Goal: Information Seeking & Learning: Learn about a topic

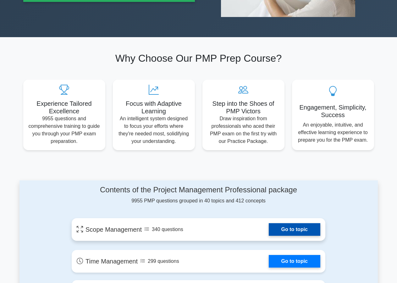
scroll to position [160, 0]
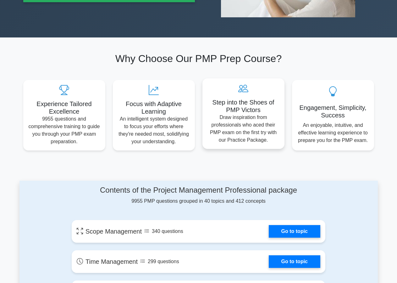
click at [228, 109] on h5 "Step into the Shoes of PMP Victors" at bounding box center [244, 105] width 72 height 15
click at [240, 87] on icon at bounding box center [244, 88] width 72 height 10
click at [257, 117] on p "Draw inspiration from professionals who aced their PMP exam on the first try wi…" at bounding box center [244, 129] width 72 height 30
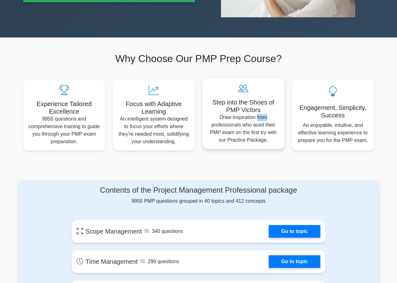
click at [257, 117] on p "Draw inspiration from professionals who aced their PMP exam on the first try wi…" at bounding box center [244, 129] width 72 height 30
drag, startPoint x: 233, startPoint y: 112, endPoint x: 229, endPoint y: 114, distance: 3.9
click at [231, 113] on h5 "Step into the Shoes of PMP Victors" at bounding box center [244, 105] width 72 height 15
click at [210, 115] on p "Draw inspiration from professionals who aced their PMP exam on the first try wi…" at bounding box center [244, 129] width 72 height 30
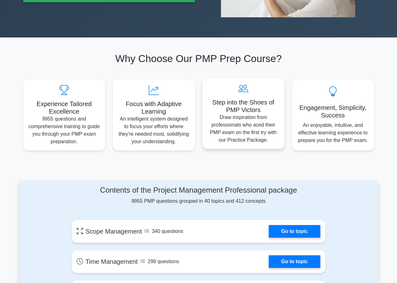
click at [210, 115] on p "Draw inspiration from professionals who aced their PMP exam on the first try wi…" at bounding box center [244, 129] width 72 height 30
click at [220, 82] on div "Step into the Shoes of PMP Victors Draw inspiration from professionals who aced…" at bounding box center [244, 113] width 82 height 70
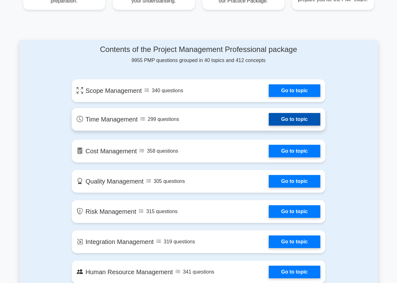
scroll to position [321, 0]
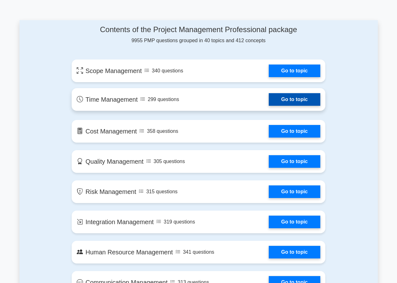
click at [293, 98] on link "Go to topic" at bounding box center [295, 99] width 52 height 13
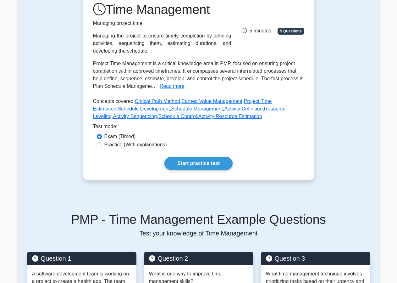
scroll to position [81, 0]
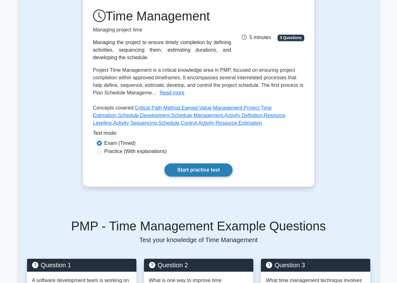
click at [193, 169] on link "Start practice test" at bounding box center [199, 169] width 68 height 13
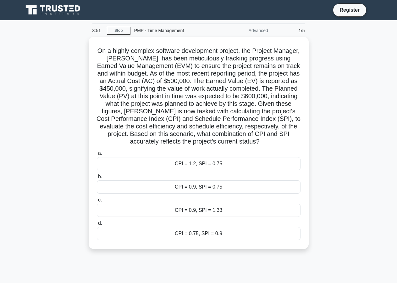
click at [256, 29] on div "Advanced" at bounding box center [244, 30] width 55 height 13
click at [256, 33] on div "Advanced" at bounding box center [244, 30] width 55 height 13
click at [119, 30] on link "Stop" at bounding box center [119, 31] width 24 height 8
click at [115, 32] on link "Stop" at bounding box center [119, 31] width 24 height 8
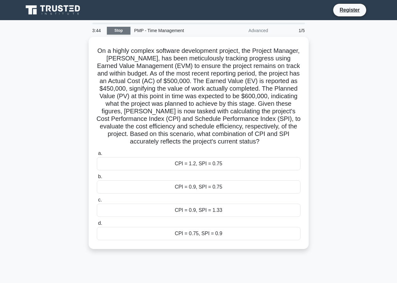
click at [115, 31] on link "Stop" at bounding box center [119, 31] width 24 height 8
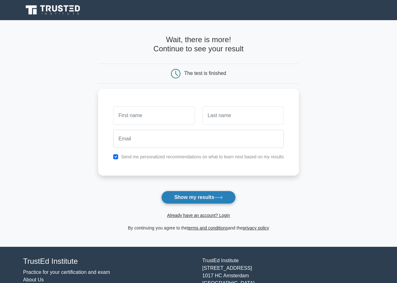
drag, startPoint x: 226, startPoint y: 195, endPoint x: 217, endPoint y: 193, distance: 8.9
click at [223, 194] on button "Show my results" at bounding box center [198, 197] width 74 height 13
type input "a"
click at [214, 193] on button "Show my results" at bounding box center [198, 197] width 74 height 13
click at [210, 198] on button "Show my results" at bounding box center [198, 197] width 74 height 13
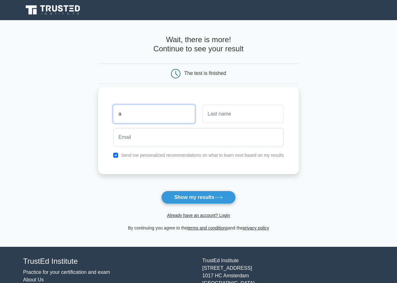
click at [180, 119] on input "a" at bounding box center [153, 114] width 81 height 18
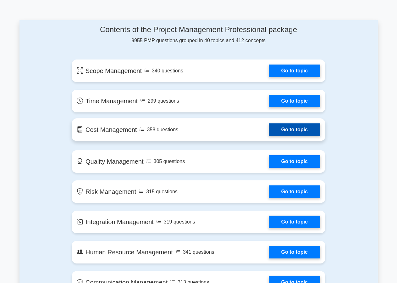
scroll to position [362, 0]
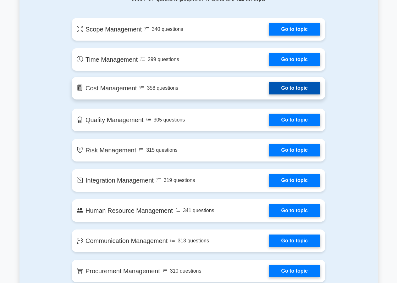
click at [292, 86] on link "Go to topic" at bounding box center [295, 88] width 52 height 13
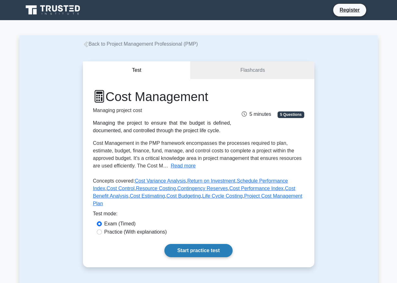
click at [179, 244] on link "Start practice test" at bounding box center [199, 250] width 68 height 13
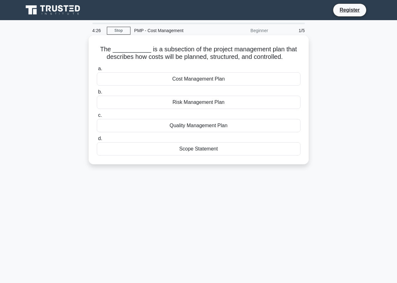
click at [205, 103] on div "Risk Management Plan" at bounding box center [199, 102] width 204 height 13
click at [97, 94] on input "b. Risk Management Plan" at bounding box center [97, 92] width 0 height 4
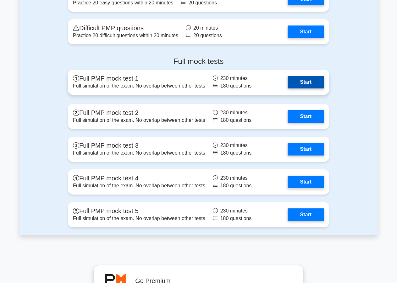
scroll to position [1774, 0]
